Goal: Information Seeking & Learning: Learn about a topic

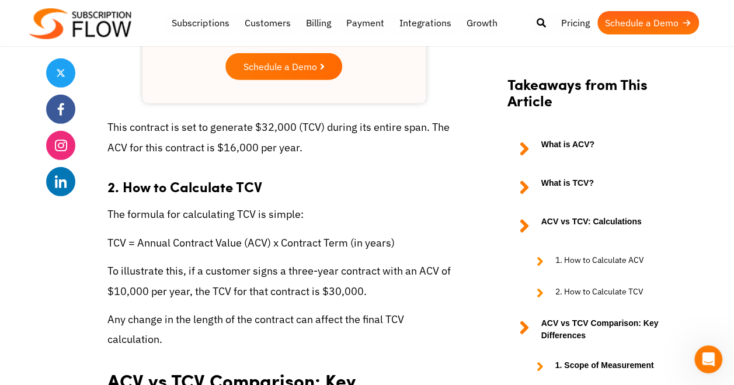
scroll to position [1682, 0]
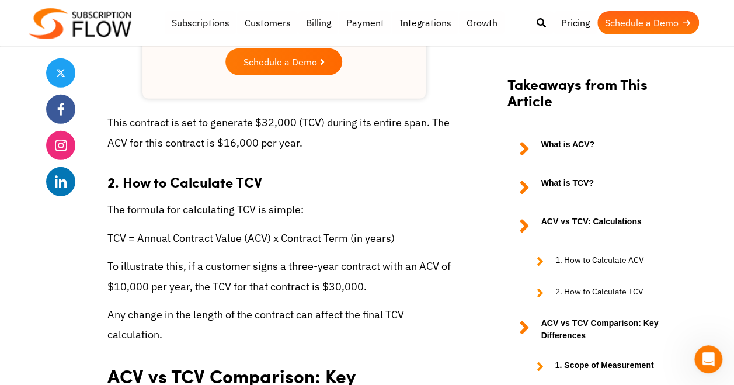
click at [356, 242] on span "TCV = Annual Contract Value (ACV) x Contract Term (in years)" at bounding box center [250, 237] width 287 height 13
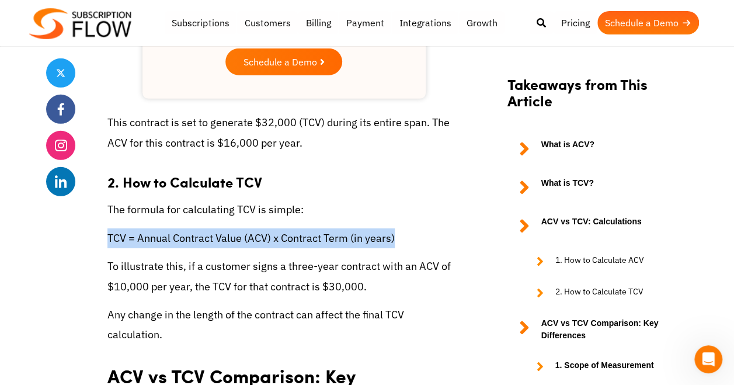
click at [356, 242] on span "TCV = Annual Contract Value (ACV) x Contract Term (in years)" at bounding box center [250, 237] width 287 height 13
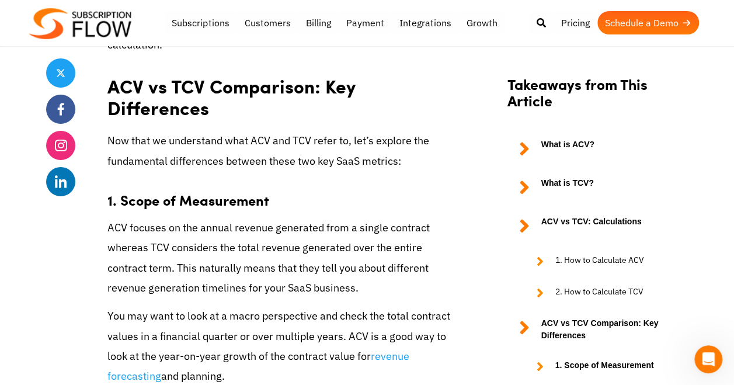
scroll to position [1970, 0]
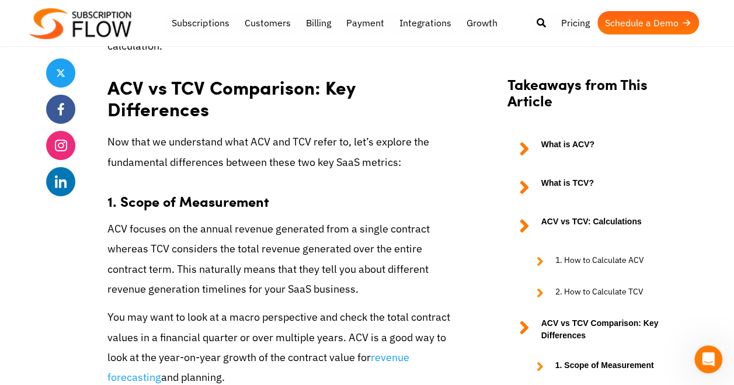
click at [356, 242] on span "ACV focuses on the annual revenue generated from a single contract whereas TCV …" at bounding box center [268, 259] width 322 height 74
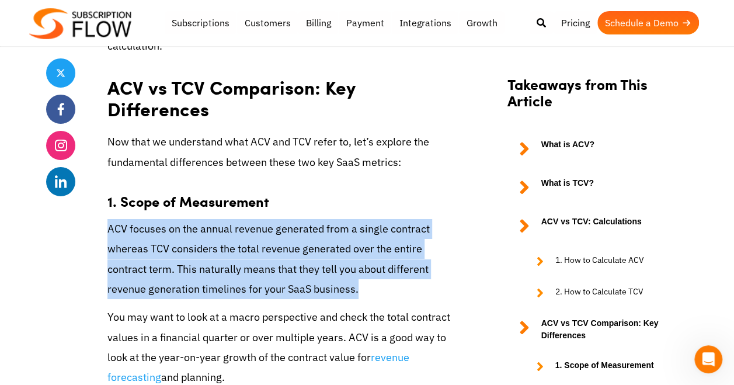
click at [356, 242] on span "ACV focuses on the annual revenue generated from a single contract whereas TCV …" at bounding box center [268, 259] width 322 height 74
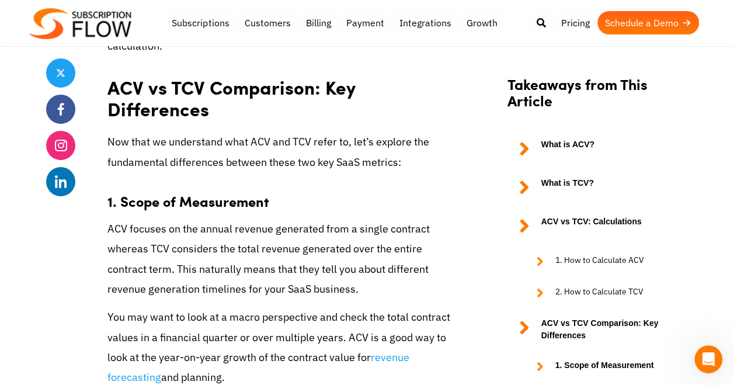
drag, startPoint x: 356, startPoint y: 242, endPoint x: 325, endPoint y: 287, distance: 54.9
click at [325, 307] on p "You may want to look at a macro perspective and check the total contract values…" at bounding box center [283, 347] width 353 height 80
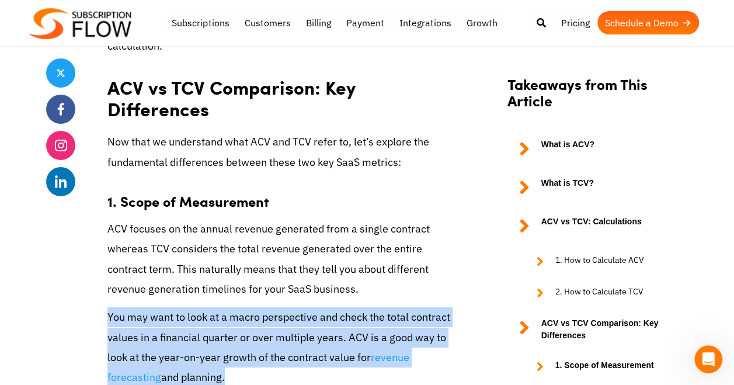
click at [325, 307] on p "You may want to look at a macro perspective and check the total contract values…" at bounding box center [283, 347] width 353 height 80
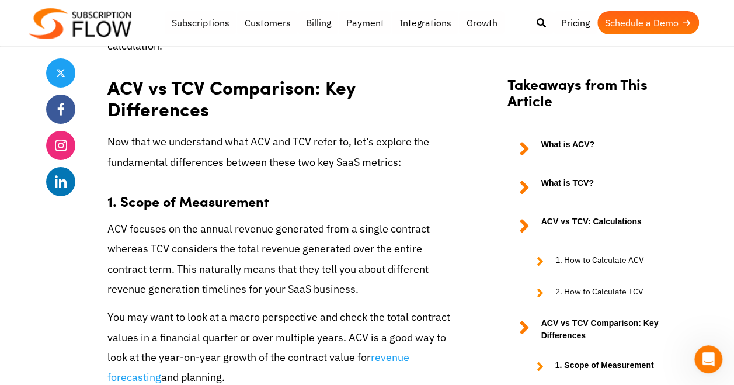
drag, startPoint x: 325, startPoint y: 287, endPoint x: 314, endPoint y: 246, distance: 42.2
click at [314, 246] on span "ACV focuses on the annual revenue generated from a single contract whereas TCV …" at bounding box center [268, 259] width 322 height 74
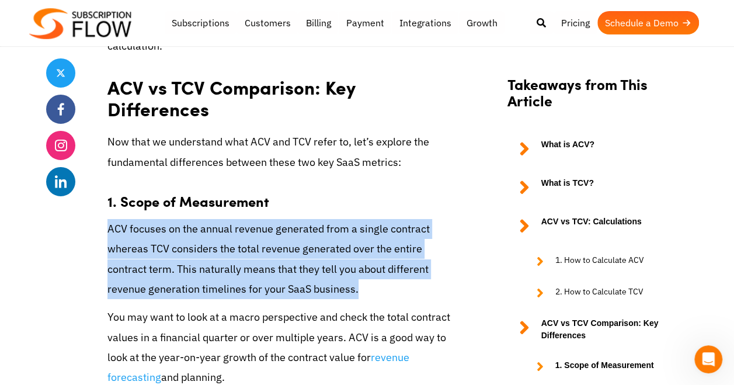
click at [314, 246] on span "ACV focuses on the annual revenue generated from a single contract whereas TCV …" at bounding box center [268, 259] width 322 height 74
